Goal: Transaction & Acquisition: Purchase product/service

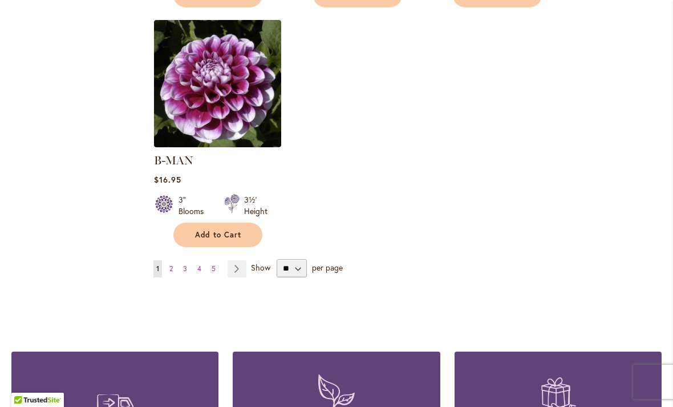
scroll to position [1469, 0]
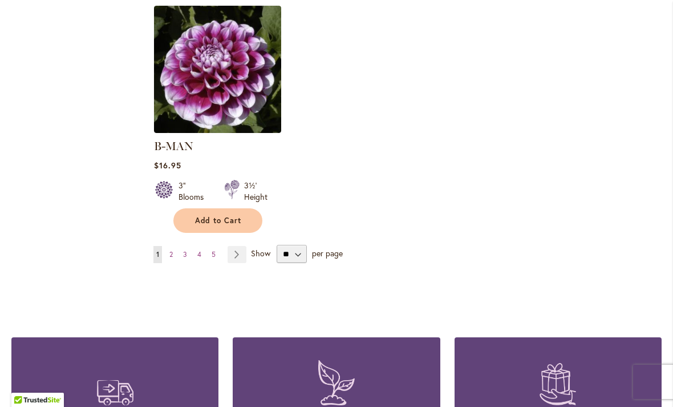
click at [173, 246] on link "Page 2" at bounding box center [171, 254] width 9 height 17
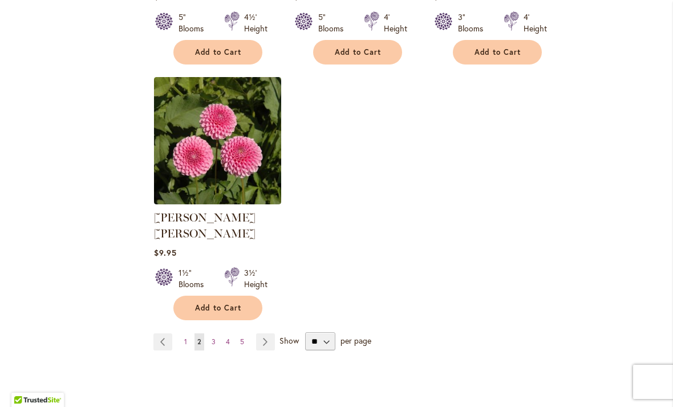
scroll to position [1382, 0]
click at [326, 331] on select "** ** ** **" at bounding box center [320, 340] width 30 height 18
select select "**"
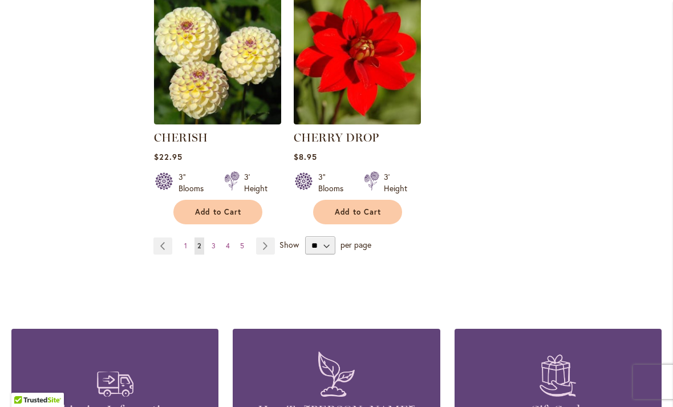
scroll to position [2692, 0]
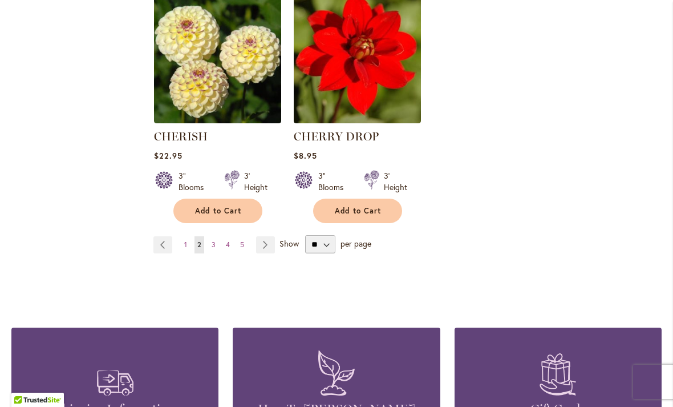
click at [216, 236] on link "Page 3" at bounding box center [214, 244] width 10 height 17
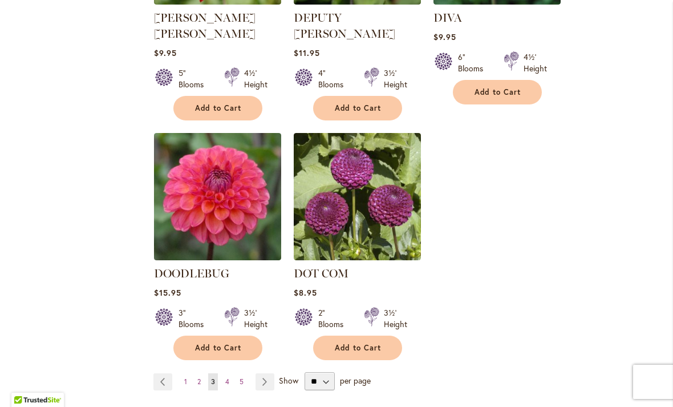
scroll to position [2615, 0]
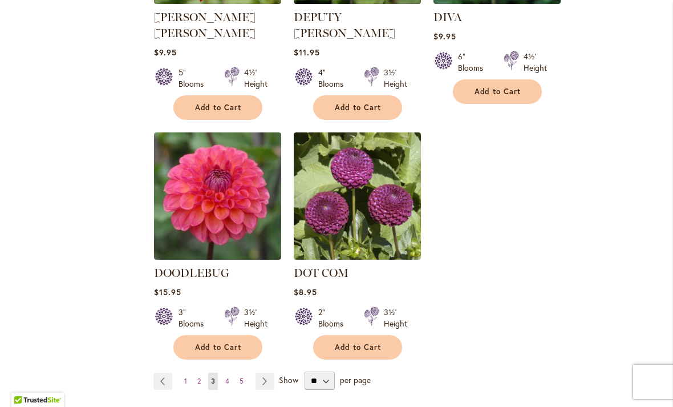
click at [228, 372] on link "Page 4" at bounding box center [227, 380] width 10 height 17
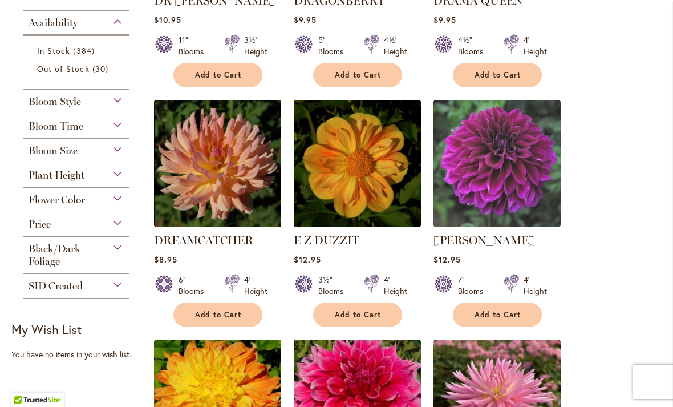
scroll to position [402, 0]
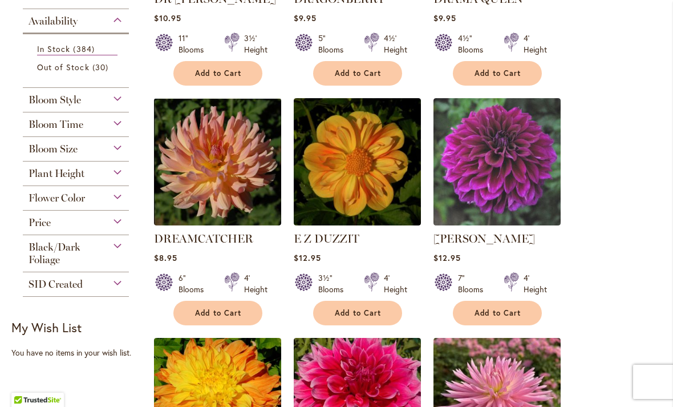
click at [220, 182] on img at bounding box center [217, 161] width 127 height 127
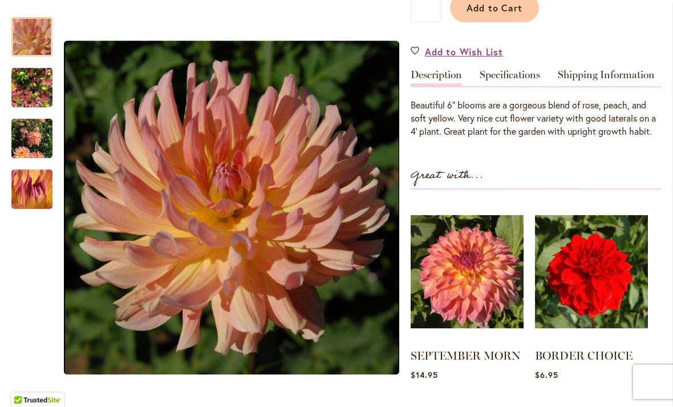
scroll to position [311, 0]
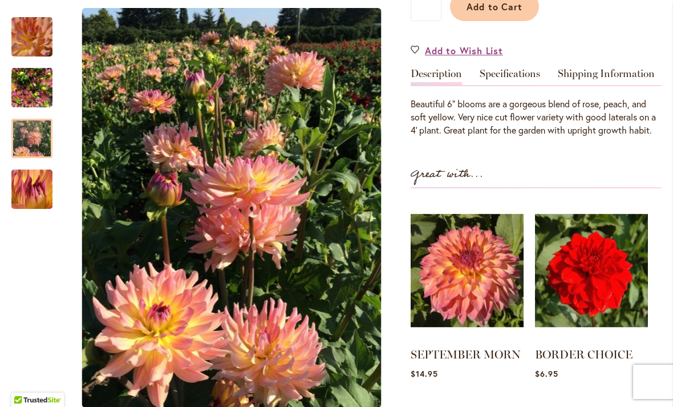
click at [32, 141] on img "Dreamcatcher" at bounding box center [31, 138] width 41 height 55
click at [34, 192] on img "Dreamcatcher" at bounding box center [31, 189] width 81 height 79
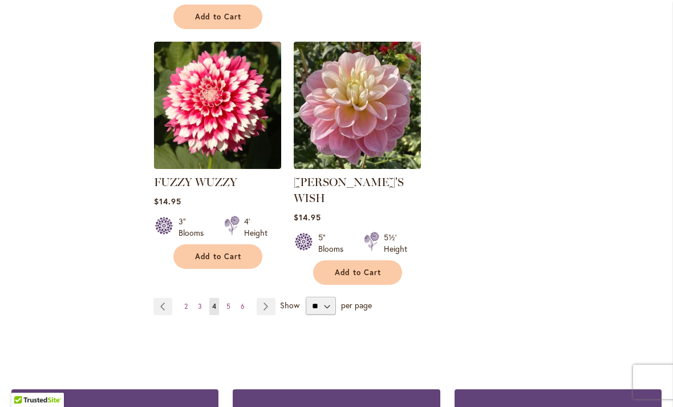
scroll to position [2686, 0]
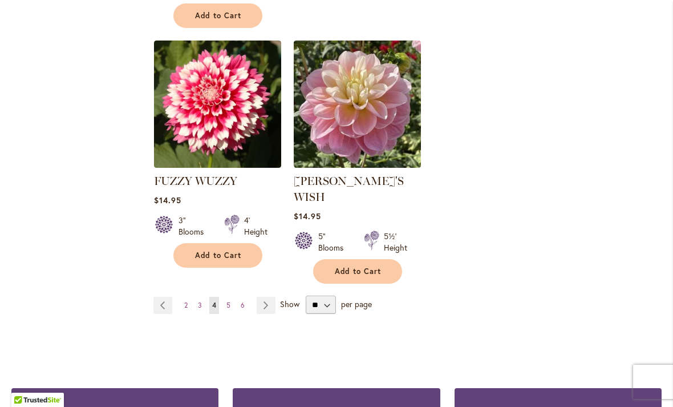
click at [228, 301] on span "5" at bounding box center [228, 305] width 4 height 9
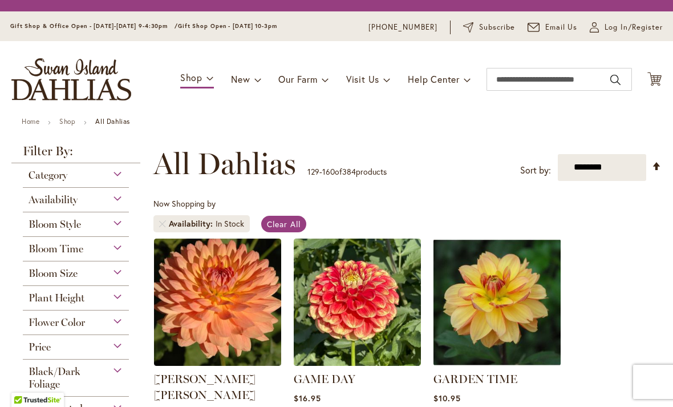
scroll to position [212, 0]
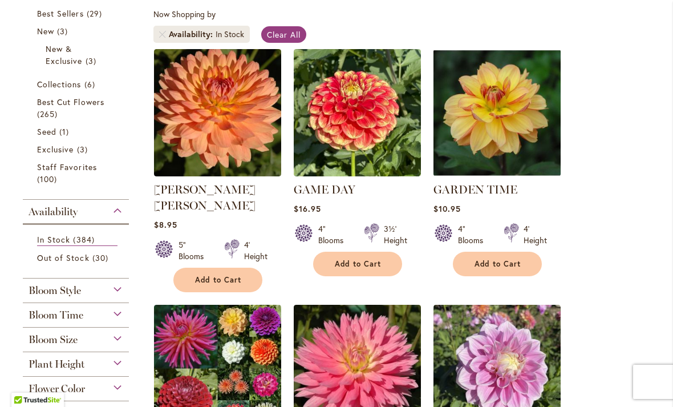
click at [216, 137] on img at bounding box center [217, 112] width 127 height 127
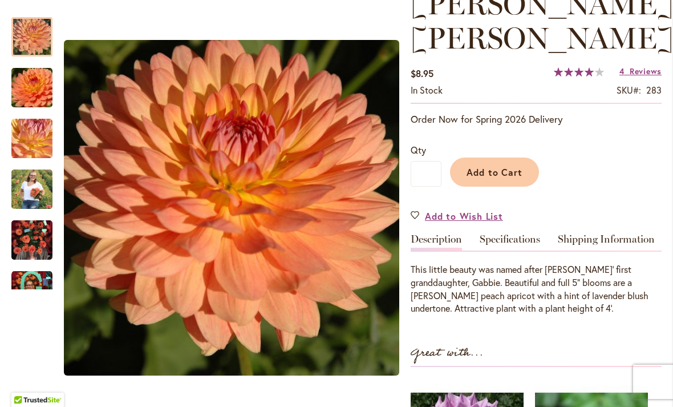
scroll to position [181, 0]
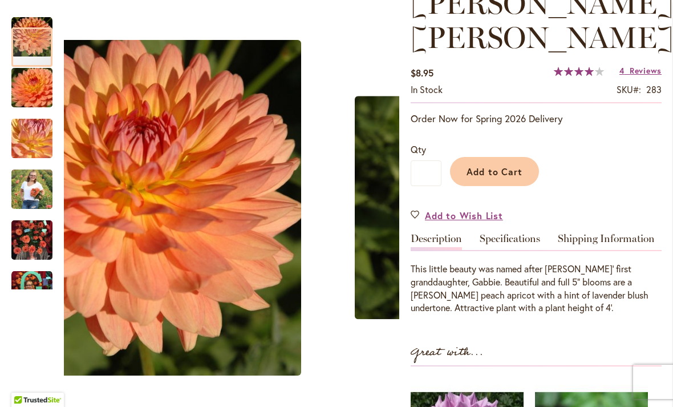
click at [31, 96] on img "GABRIELLE MARIE" at bounding box center [32, 87] width 82 height 55
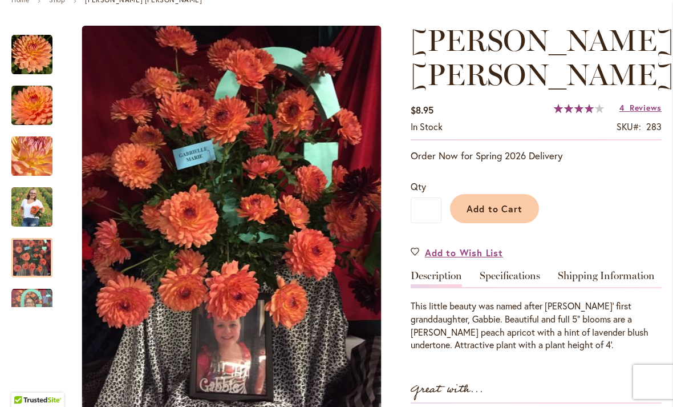
scroll to position [153, 0]
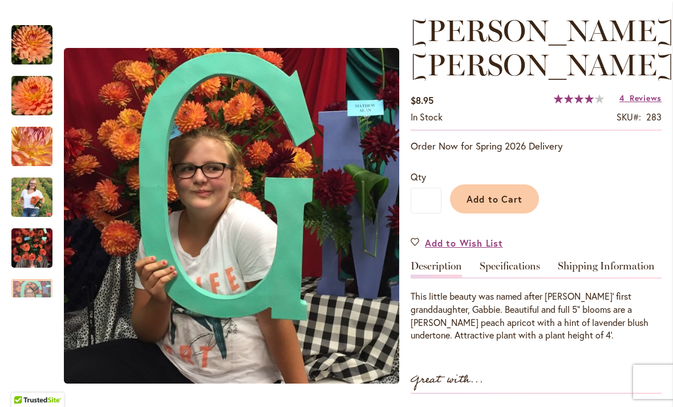
click at [494, 197] on span "Add to Cart" at bounding box center [495, 199] width 56 height 12
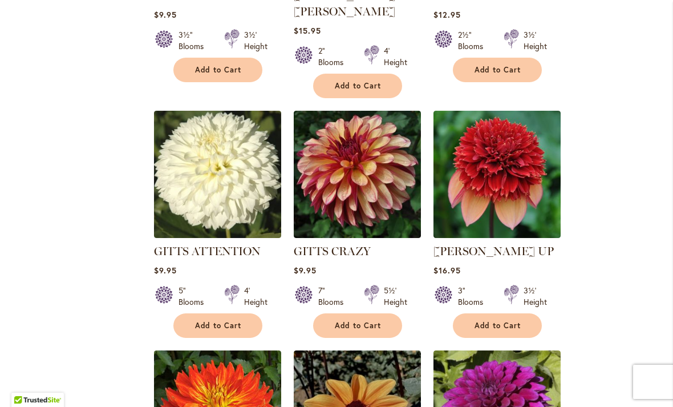
scroll to position [918, 0]
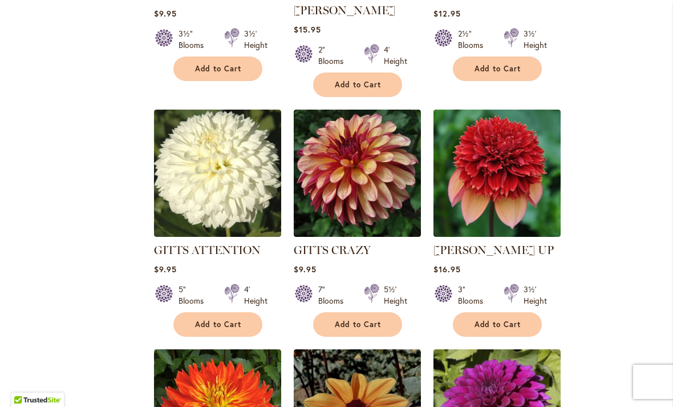
click at [375, 349] on img at bounding box center [357, 412] width 127 height 127
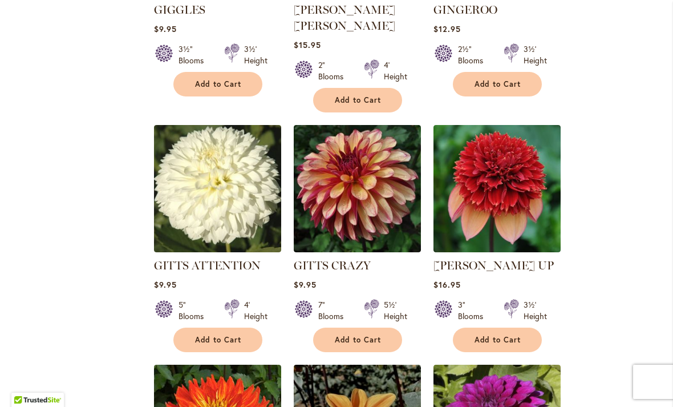
scroll to position [903, 0]
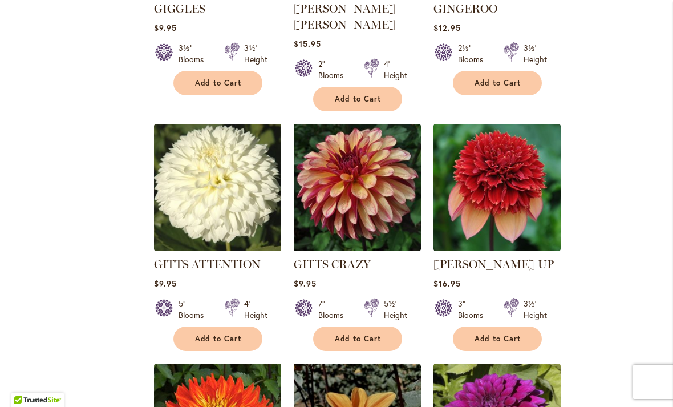
click at [345, 179] on img at bounding box center [357, 187] width 127 height 127
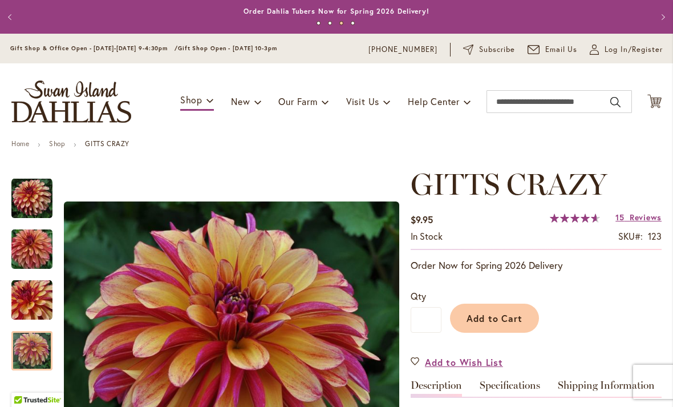
click at [502, 317] on span "Add to Cart" at bounding box center [495, 318] width 56 height 12
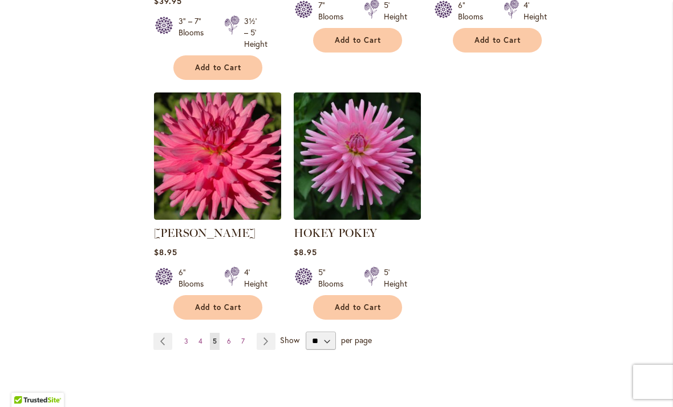
scroll to position [2678, 0]
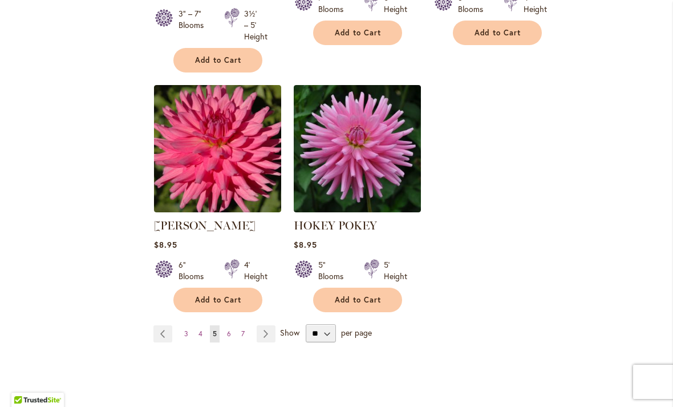
click at [229, 329] on span "6" at bounding box center [229, 333] width 4 height 9
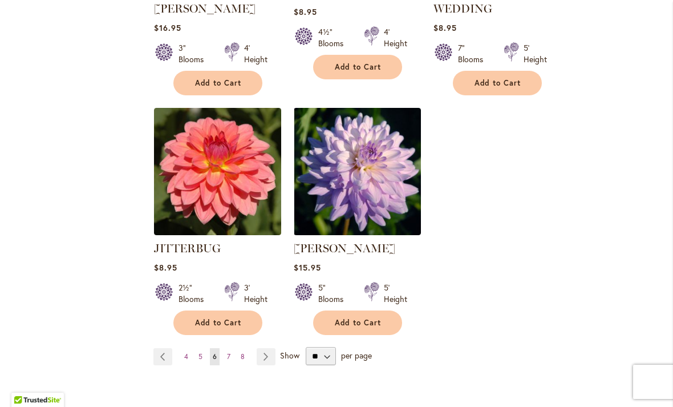
scroll to position [2624, 0]
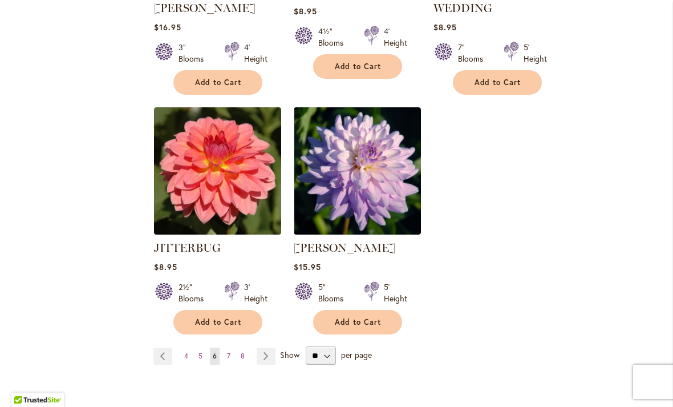
click at [228, 347] on link "Page 7" at bounding box center [228, 355] width 9 height 17
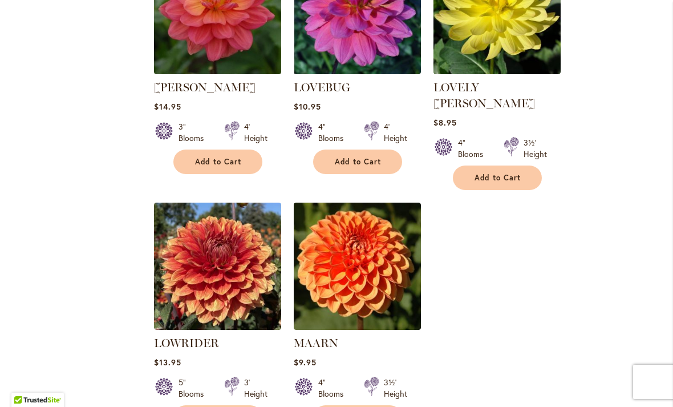
scroll to position [2519, 0]
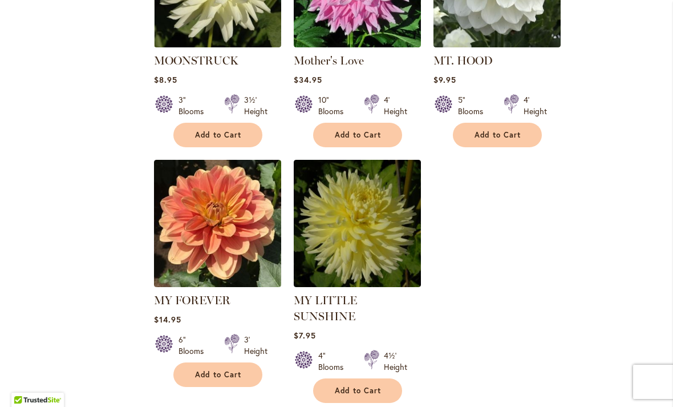
scroll to position [2545, 0]
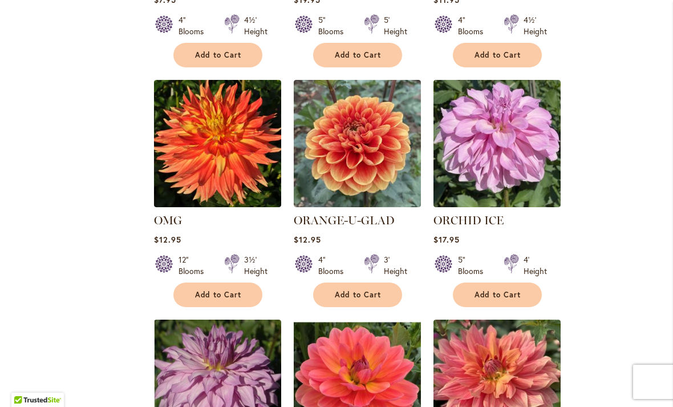
scroll to position [1140, 0]
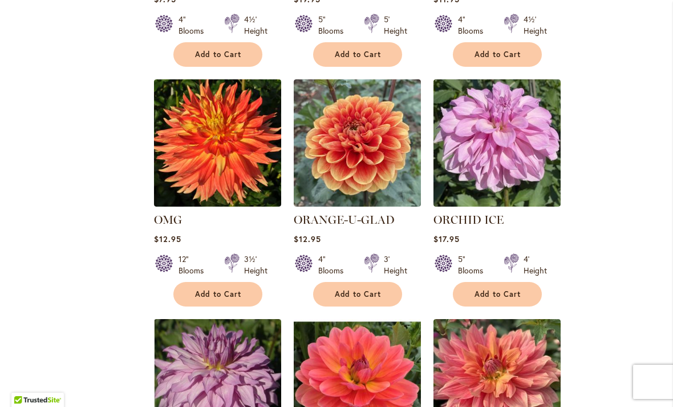
click at [370, 164] on img at bounding box center [357, 142] width 127 height 127
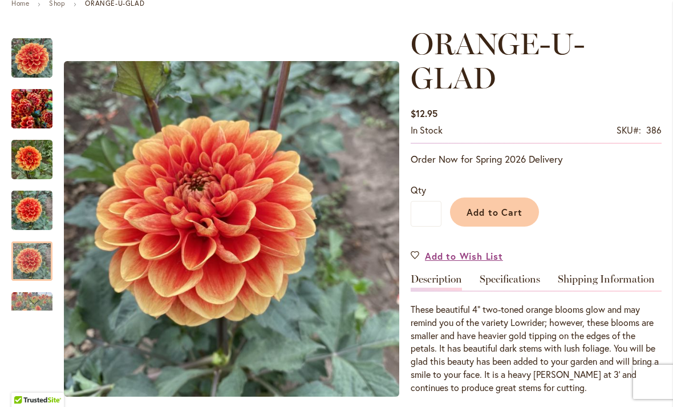
scroll to position [140, 0]
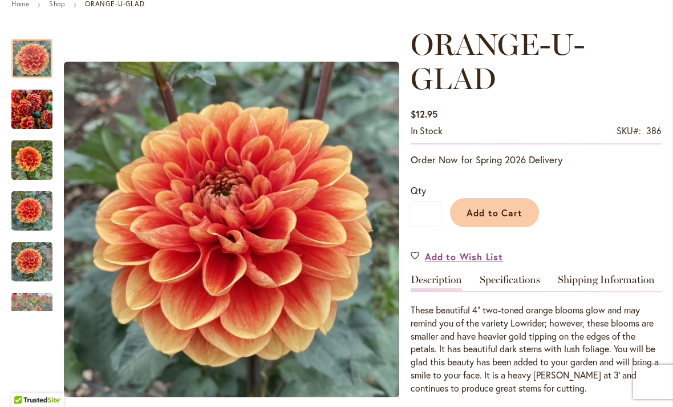
click at [502, 216] on span "Add to Cart" at bounding box center [495, 212] width 56 height 12
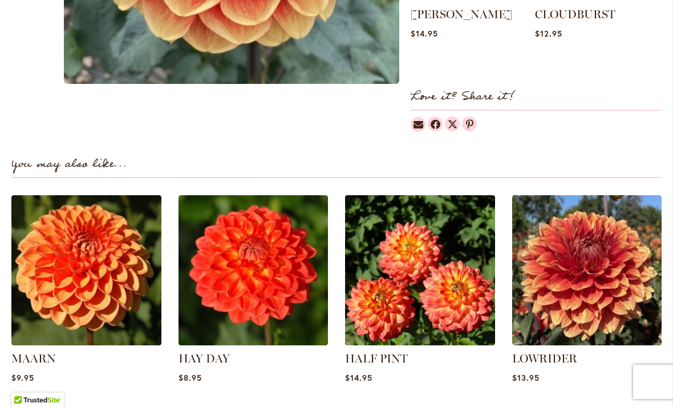
scroll to position [739, 0]
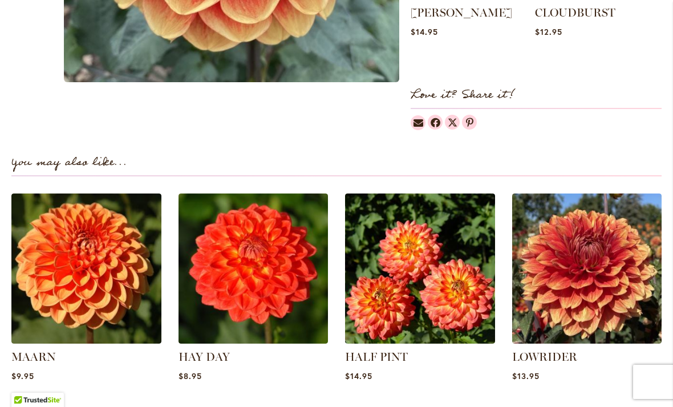
click at [595, 271] on img at bounding box center [587, 268] width 150 height 150
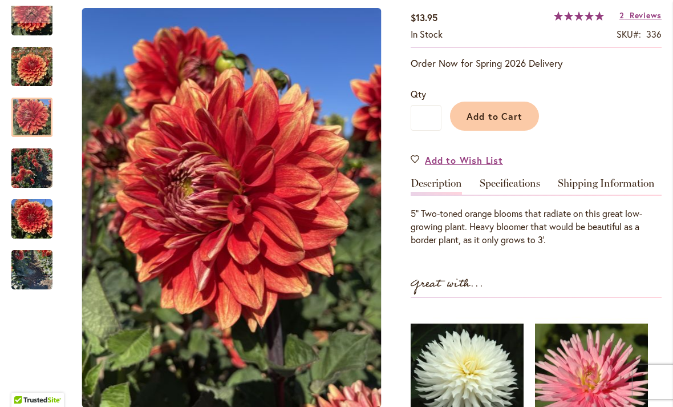
scroll to position [202, 0]
click at [33, 151] on img "Lowrider" at bounding box center [31, 168] width 41 height 55
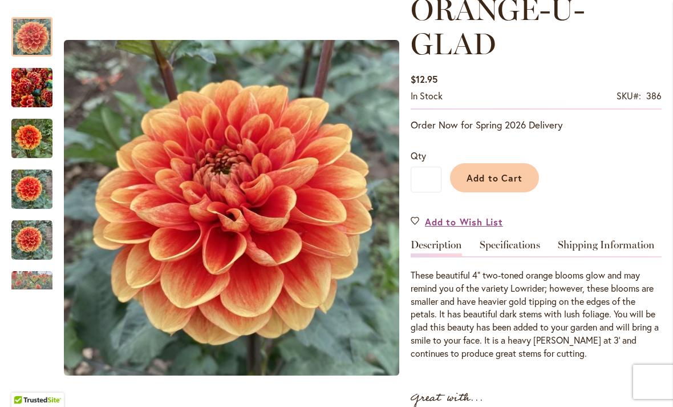
scroll to position [203, 0]
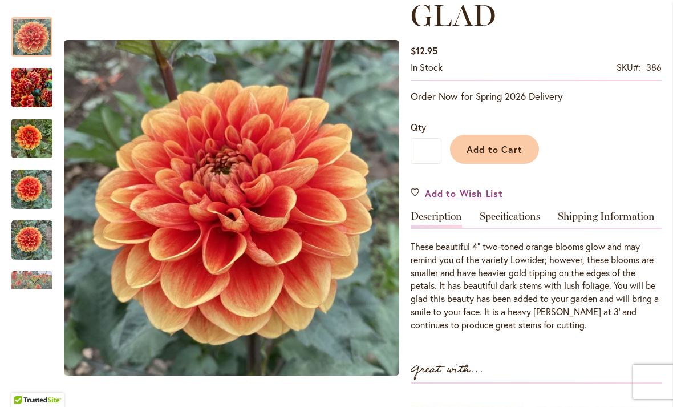
click at [492, 151] on span "Add to Cart" at bounding box center [495, 149] width 56 height 12
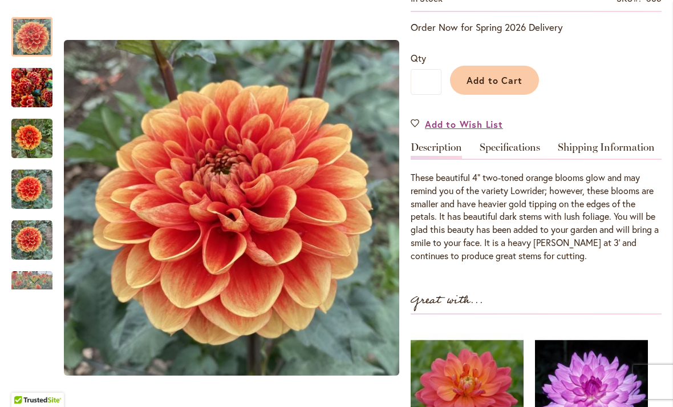
scroll to position [269, 0]
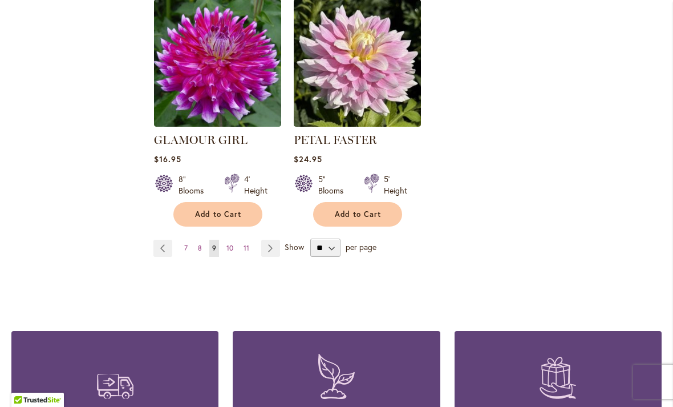
scroll to position [2705, 0]
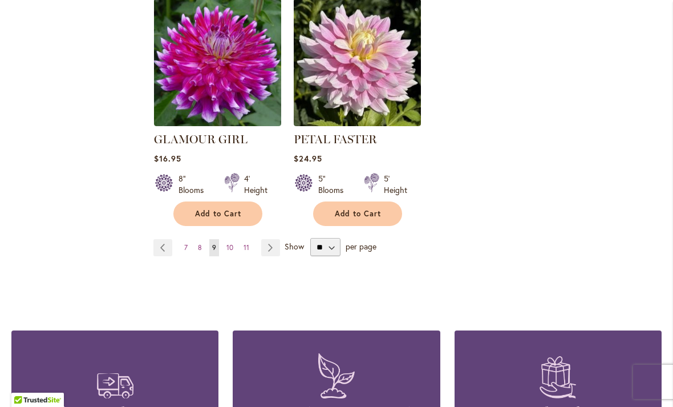
click at [233, 243] on span "10" at bounding box center [229, 247] width 7 height 9
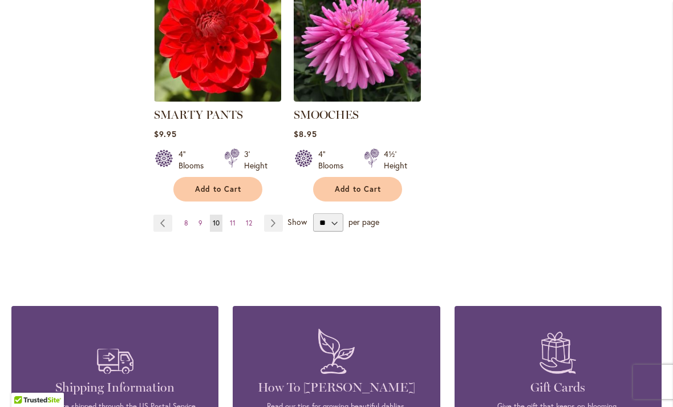
scroll to position [2730, 0]
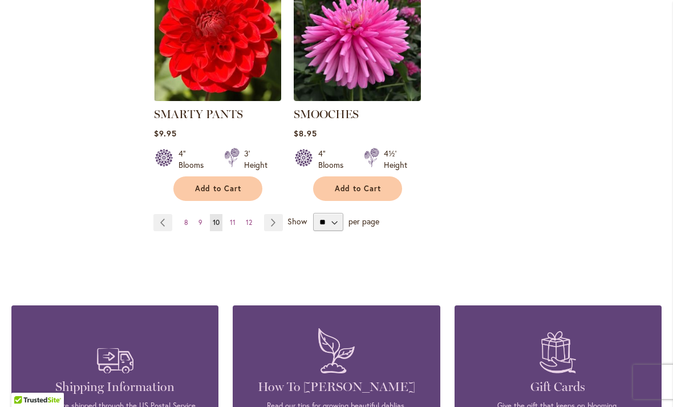
click at [234, 218] on span "11" at bounding box center [233, 222] width 6 height 9
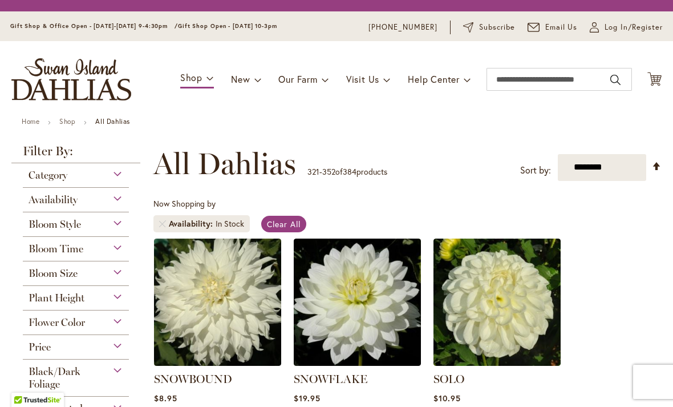
scroll to position [212, 0]
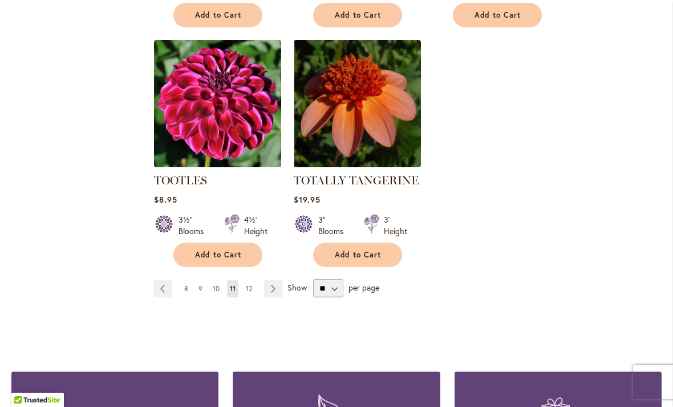
scroll to position [2633, 0]
click at [251, 290] on span "12" at bounding box center [249, 287] width 6 height 9
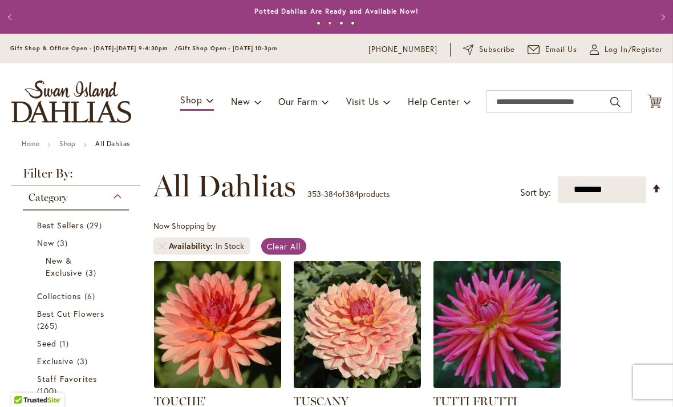
click at [659, 104] on icon "Cart .cls-1 { fill: #231f20; }" at bounding box center [654, 101] width 14 height 14
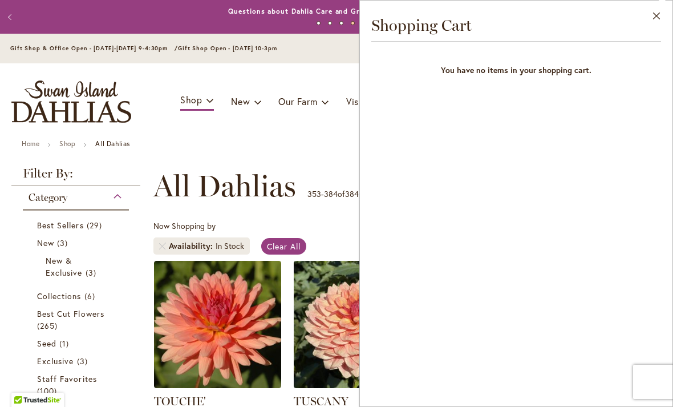
click at [659, 19] on button "Close" at bounding box center [656, 19] width 31 height 36
